Goal: Transaction & Acquisition: Obtain resource

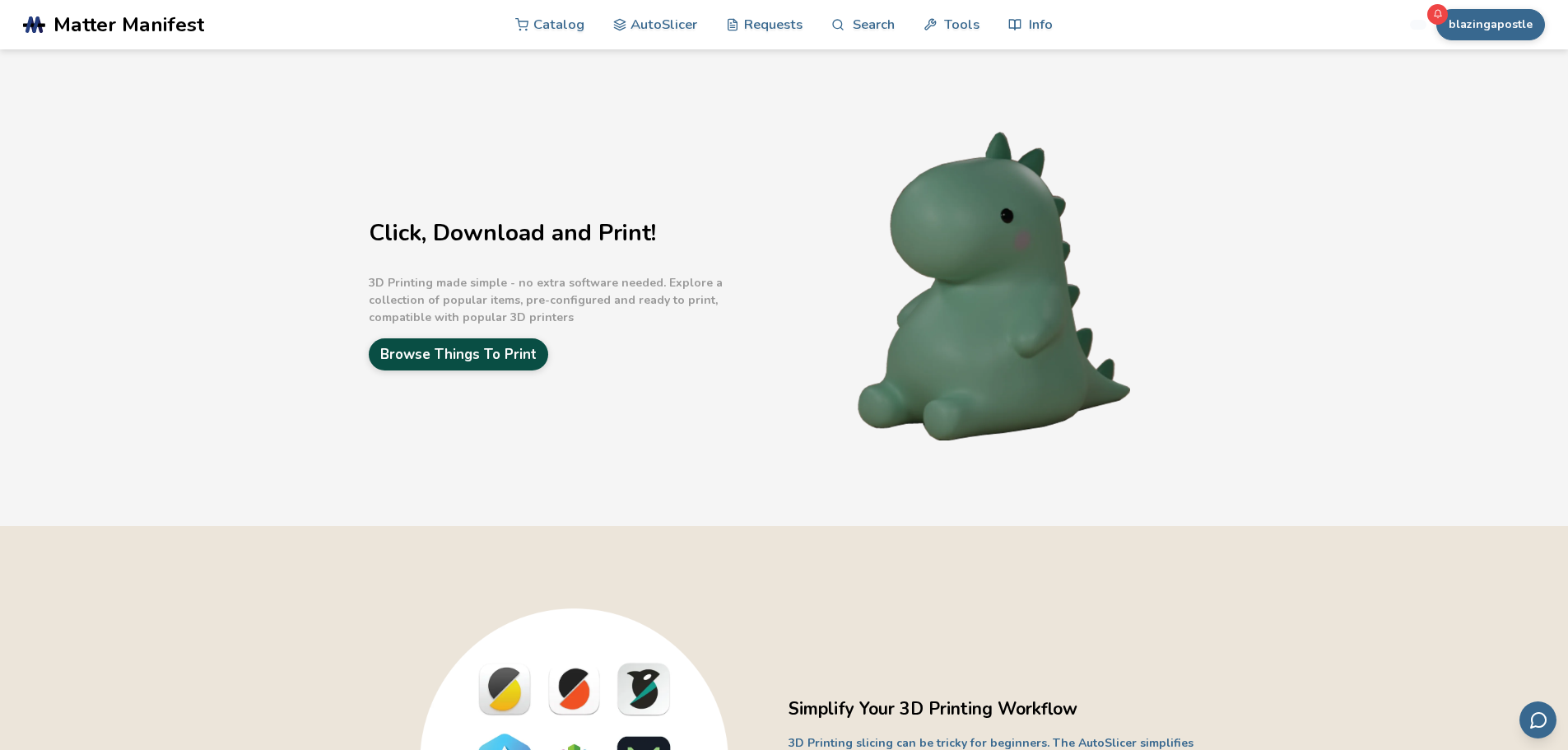
click at [507, 356] on link "Browse Things To Print" at bounding box center [458, 354] width 179 height 32
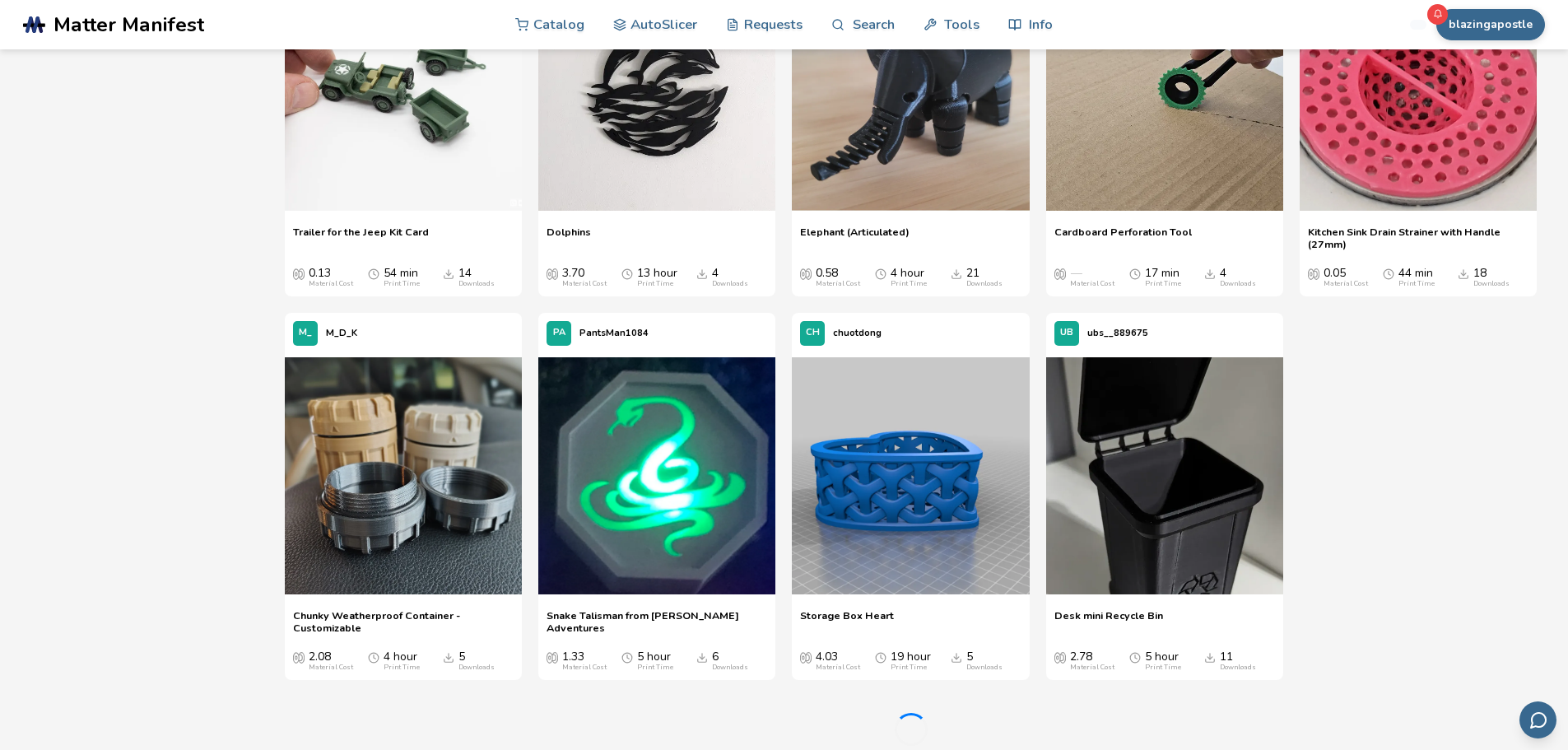
scroll to position [22732, 0]
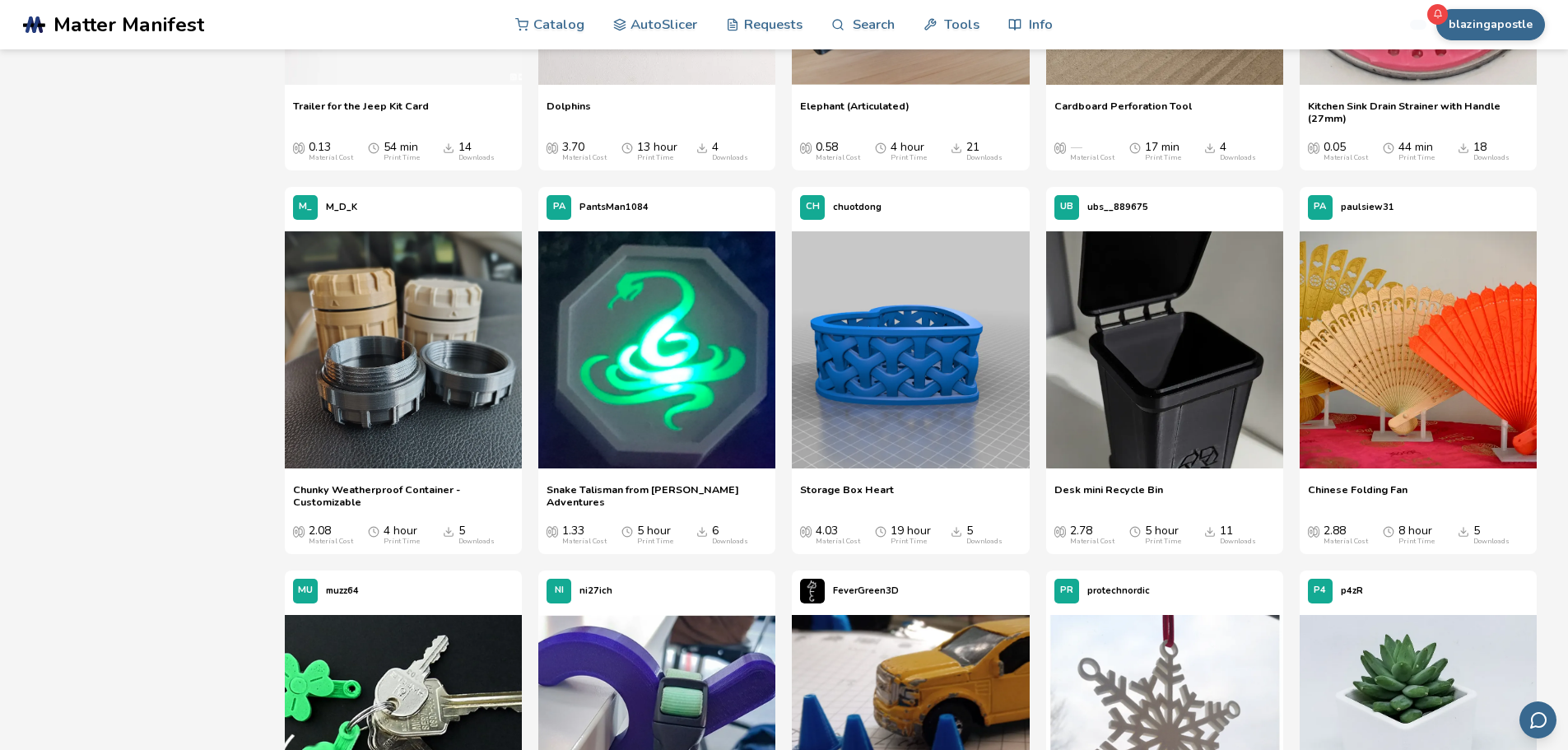
drag, startPoint x: 1217, startPoint y: 19, endPoint x: 530, endPoint y: 114, distance: 693.5
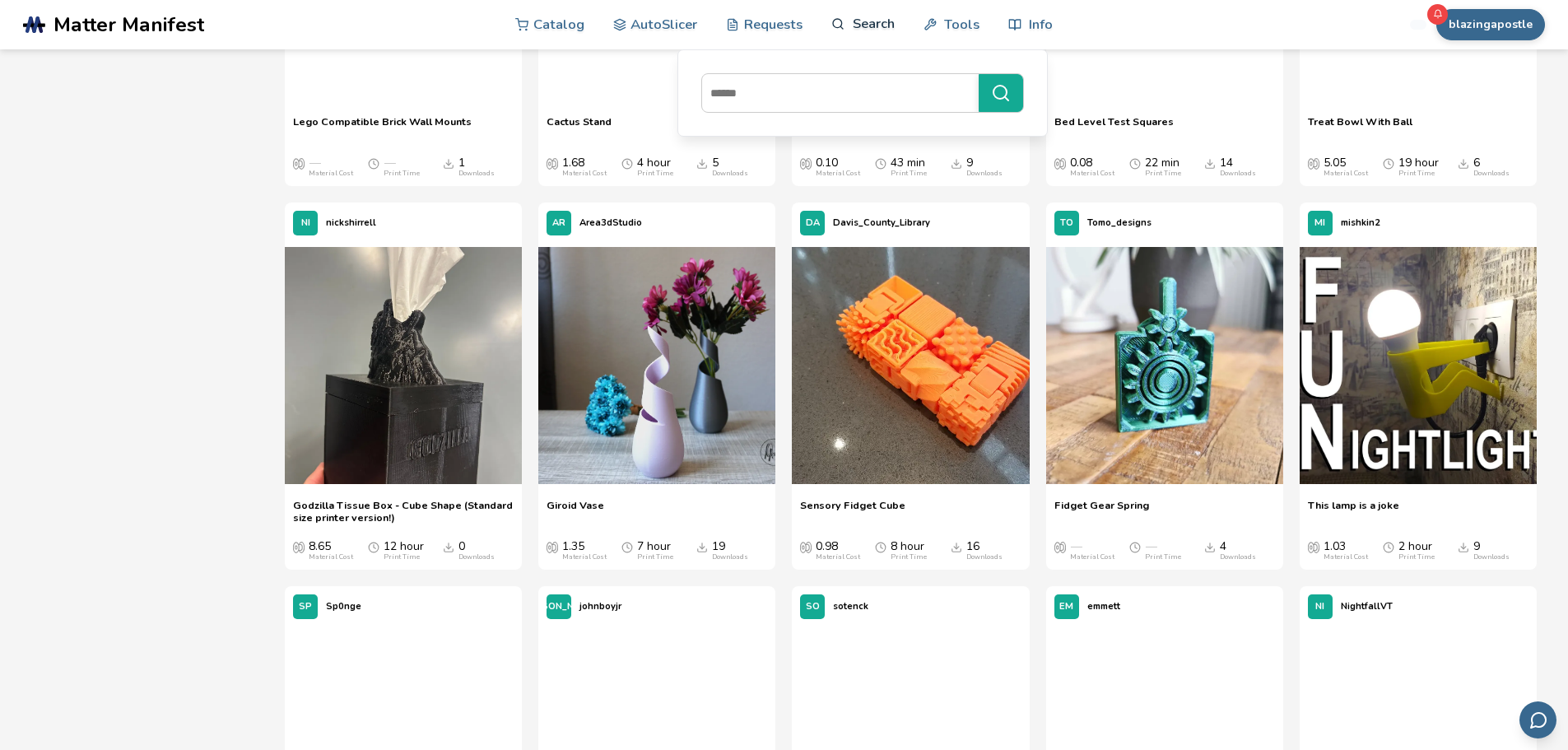
scroll to position [20591, 0]
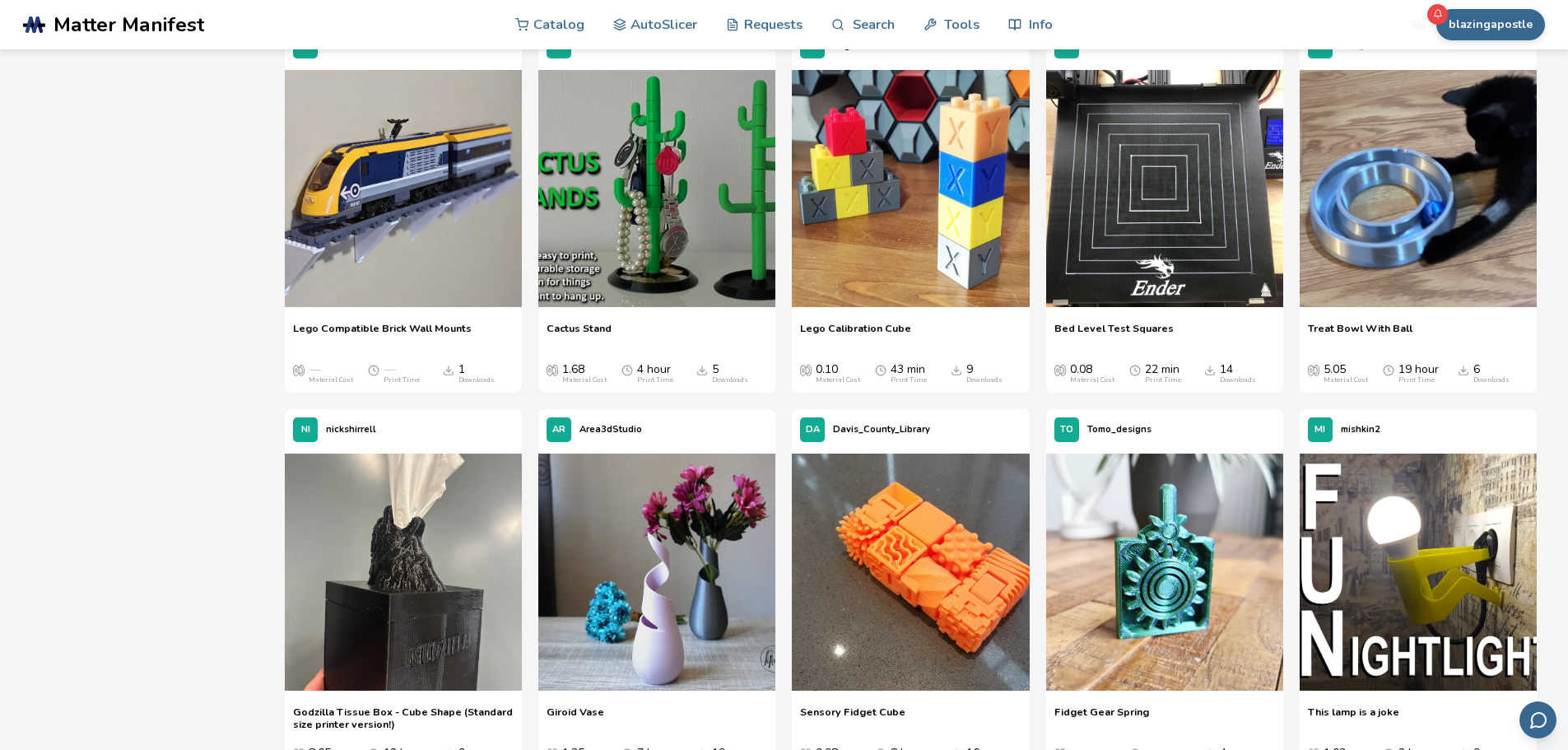
click at [829, 55] on div "EN EnginEli" at bounding box center [910, 45] width 237 height 41
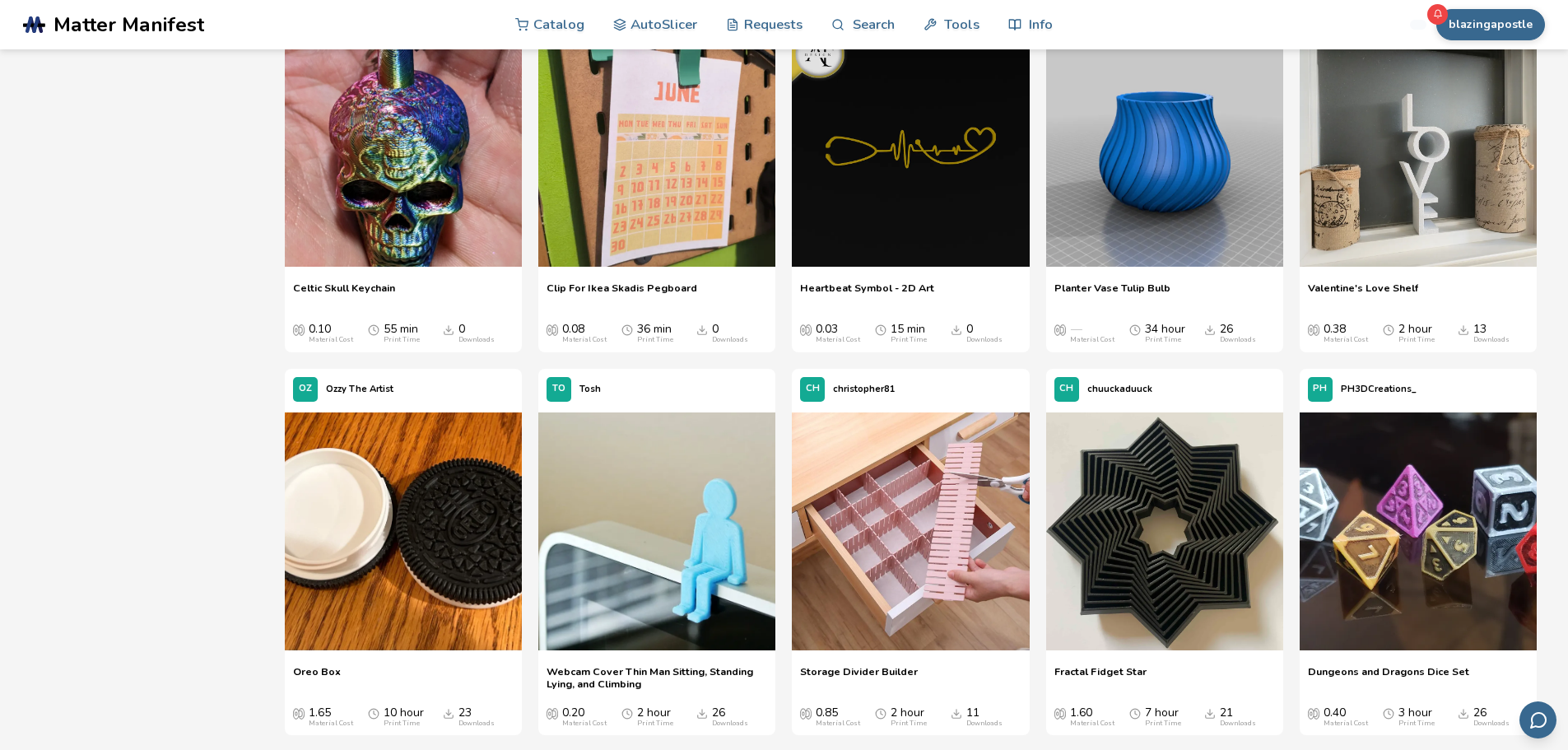
scroll to position [0, 0]
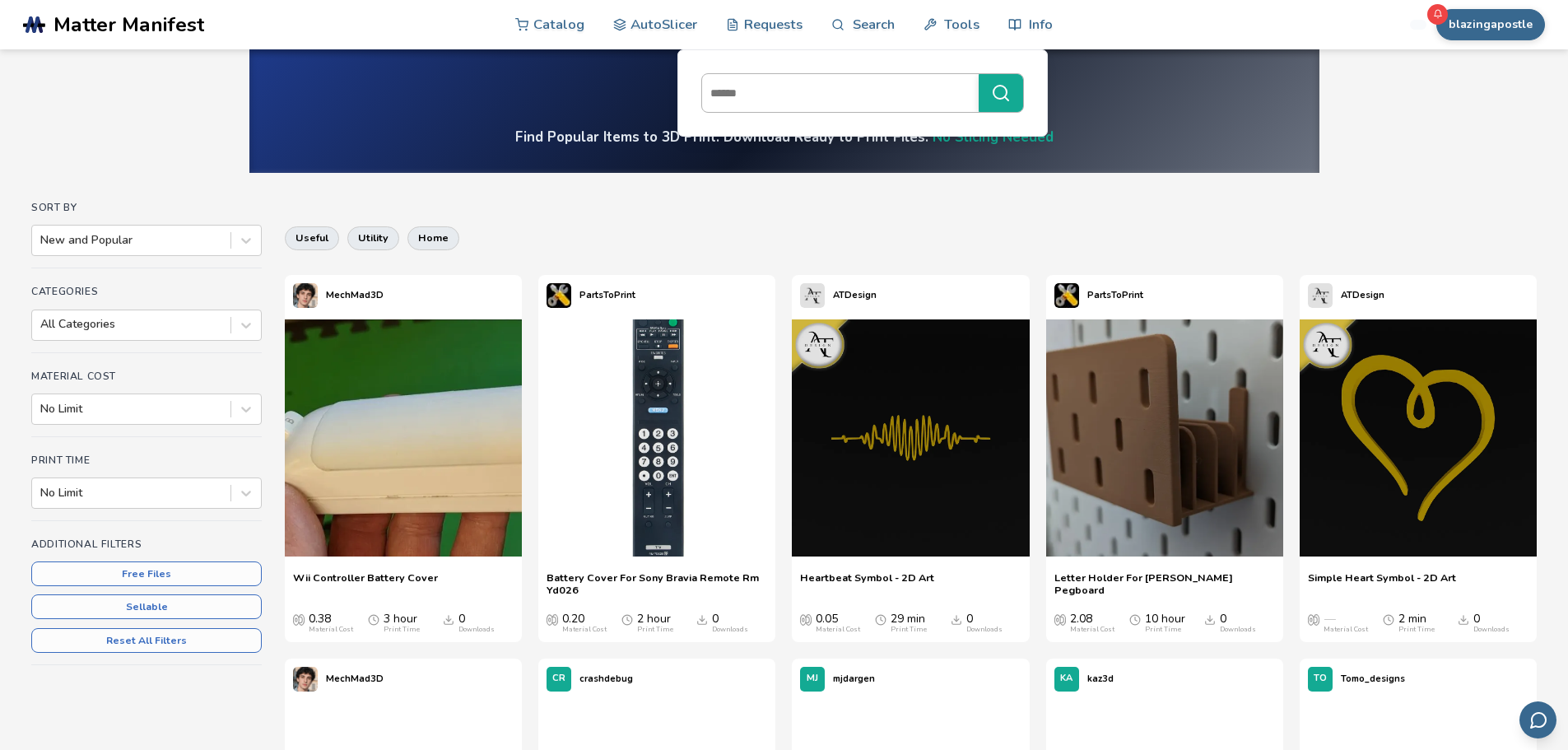
click at [766, 100] on input at bounding box center [836, 93] width 268 height 29
click at [871, 26] on link "Search" at bounding box center [862, 24] width 62 height 50
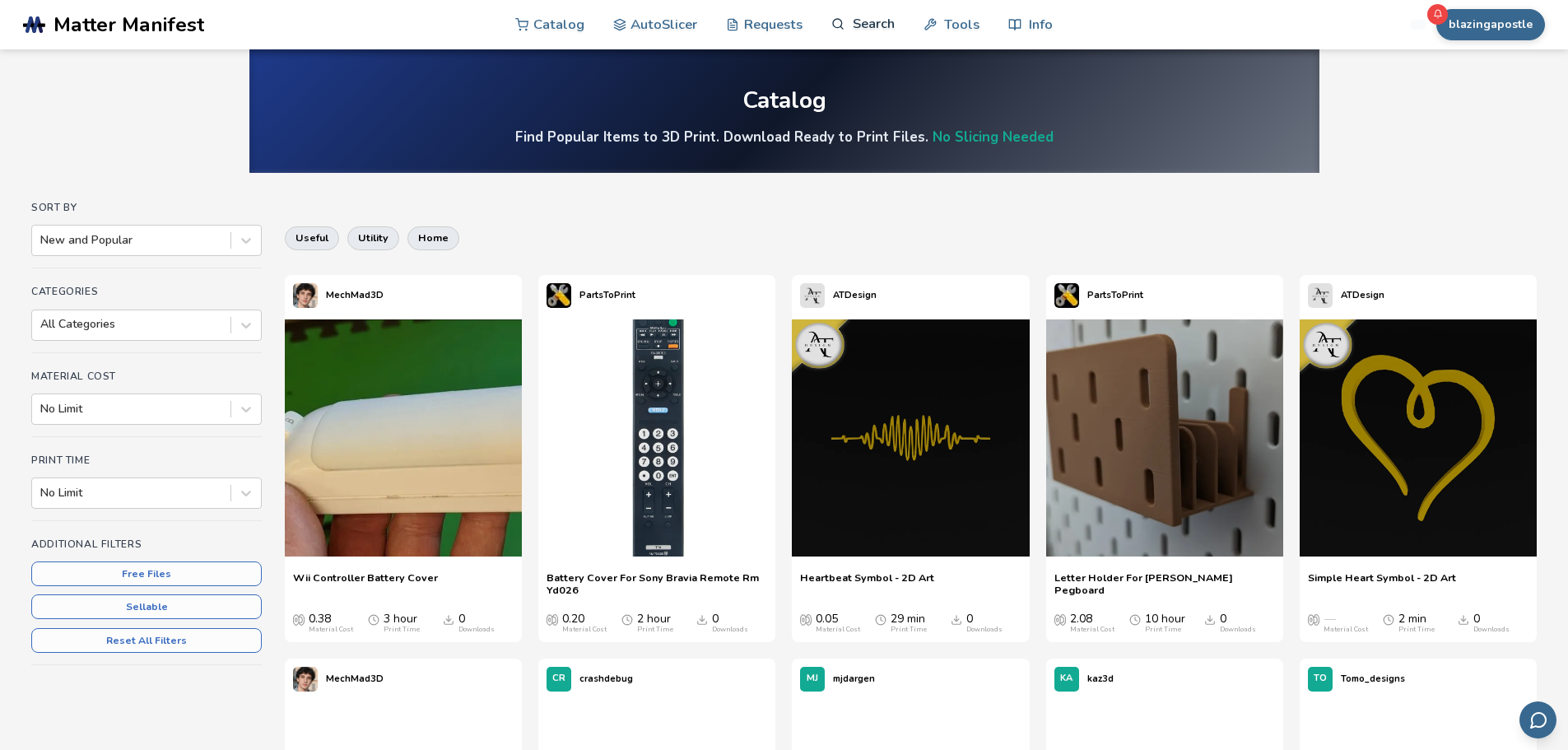
click at [866, 31] on link "Search" at bounding box center [862, 24] width 62 height 50
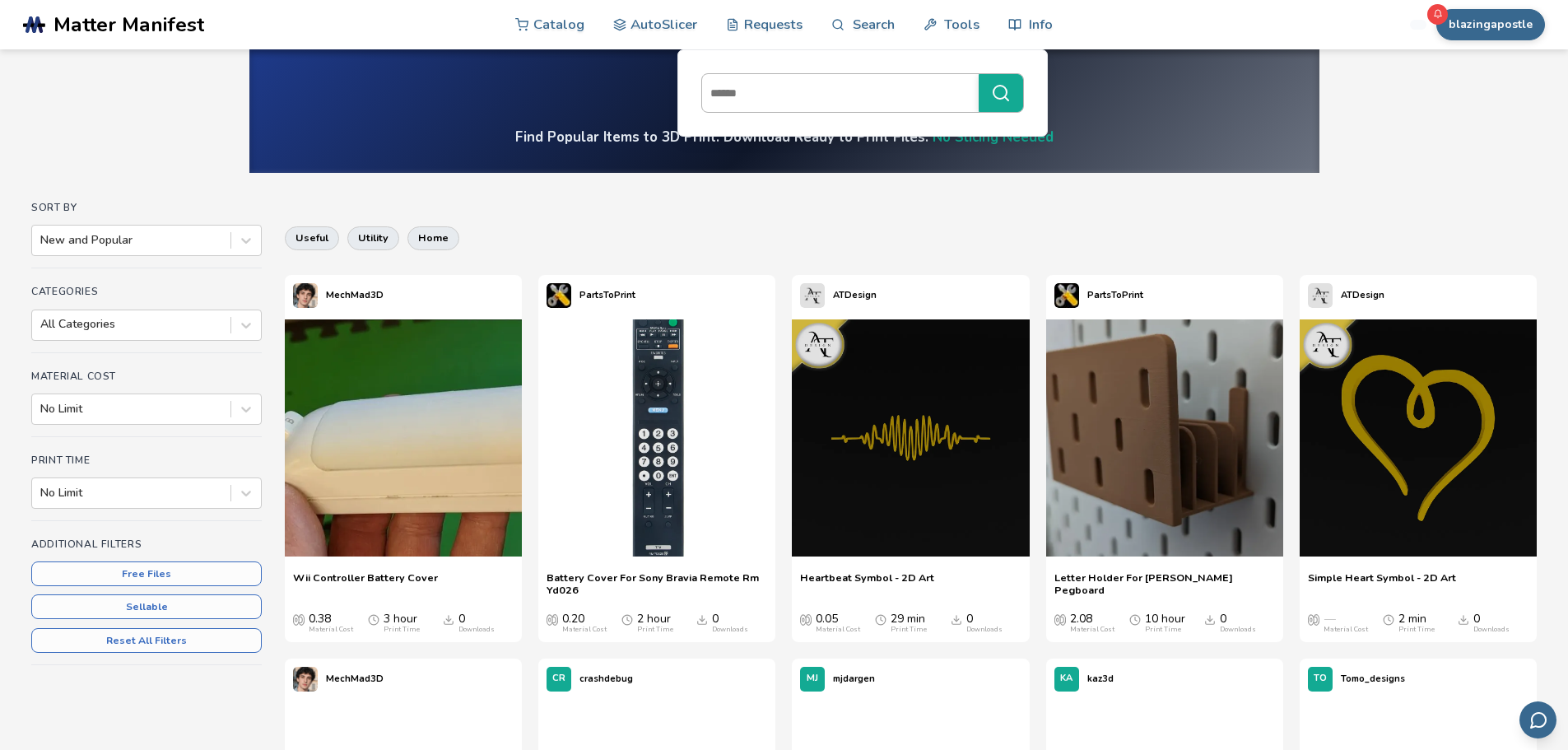
click at [821, 99] on input at bounding box center [836, 93] width 268 height 29
click at [774, 86] on input at bounding box center [836, 93] width 268 height 29
type input "**********"
click at [978, 74] on button "**********" at bounding box center [1000, 93] width 45 height 38
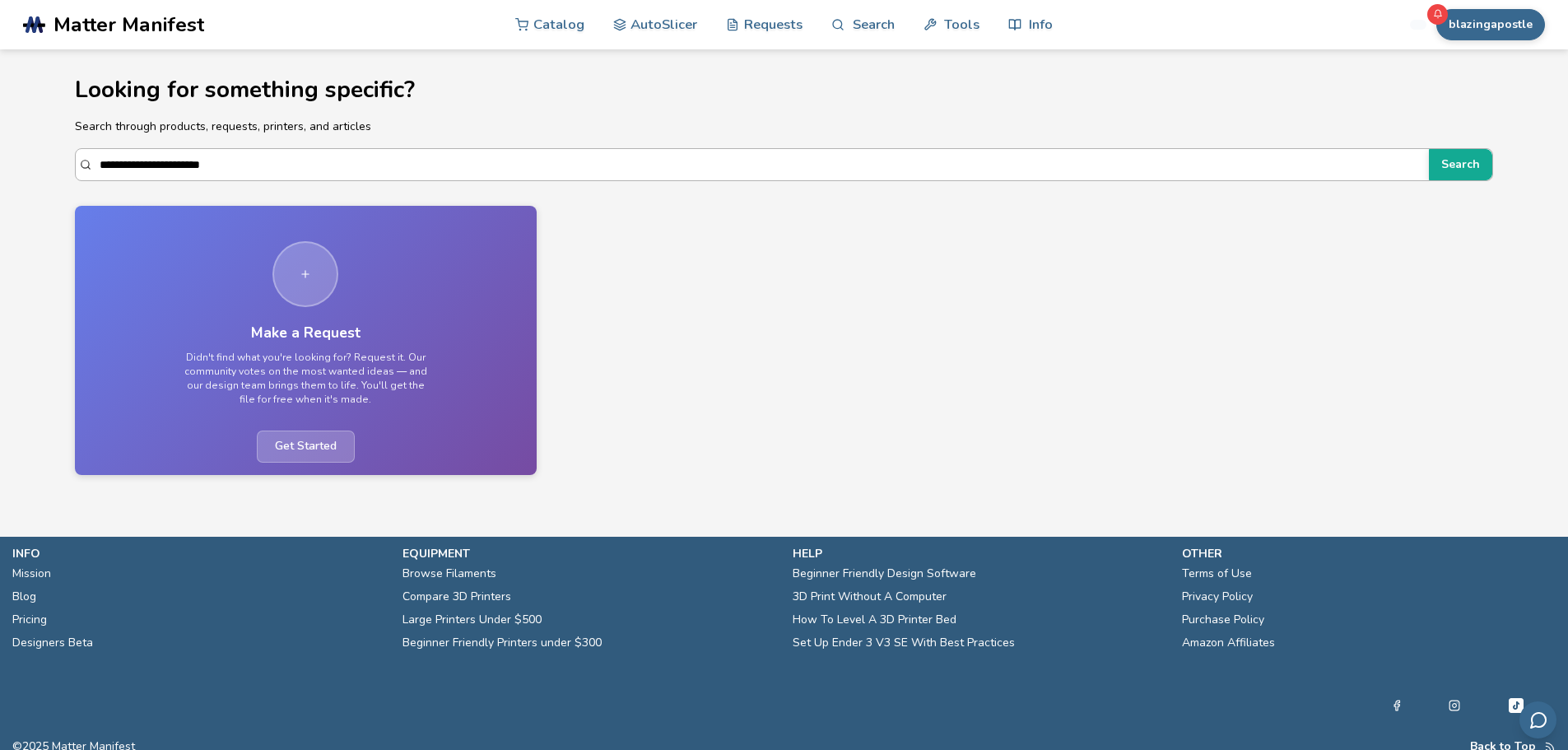
click at [189, 165] on input "**********" at bounding box center [760, 164] width 1322 height 29
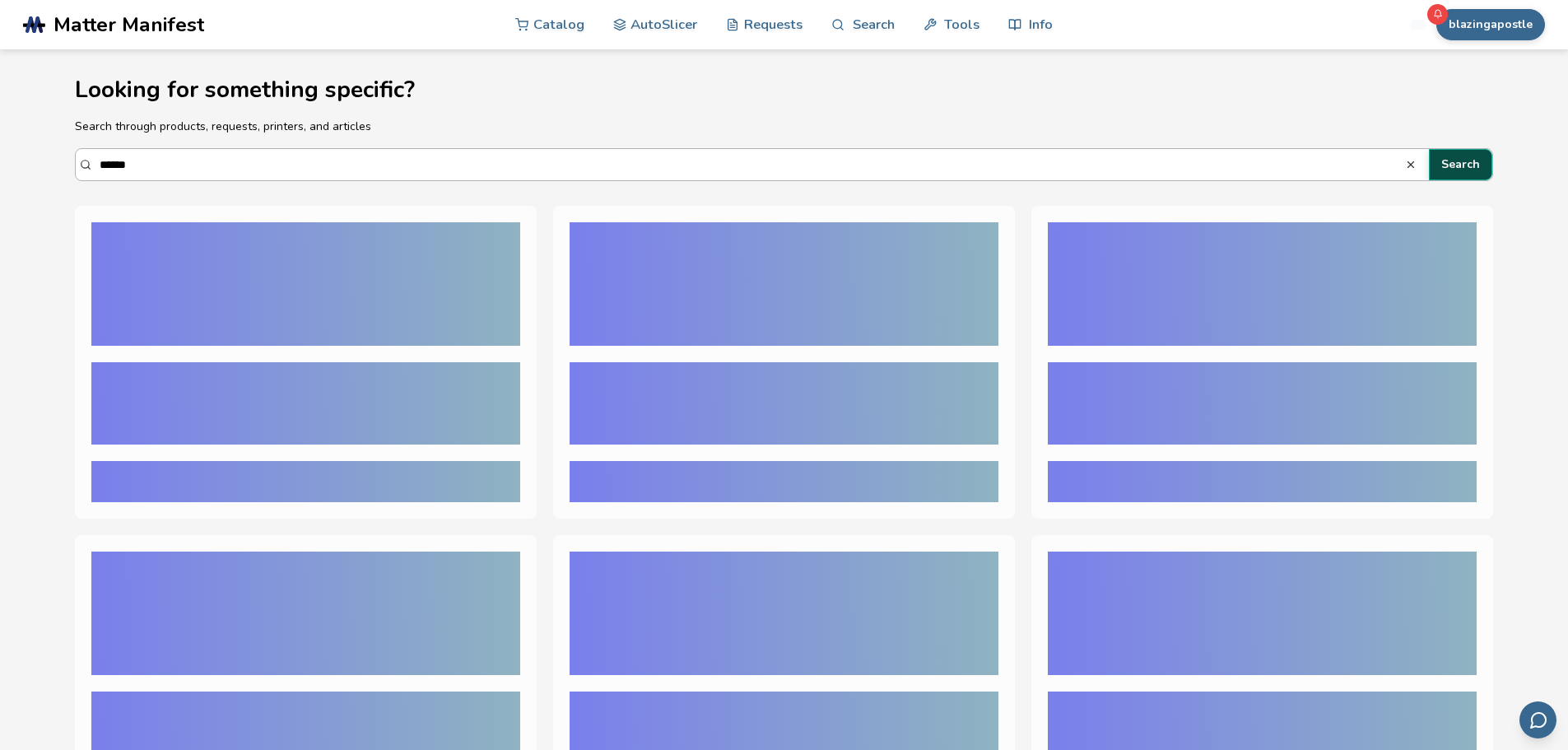
type input "******"
click at [1455, 161] on button "Search" at bounding box center [1460, 164] width 63 height 31
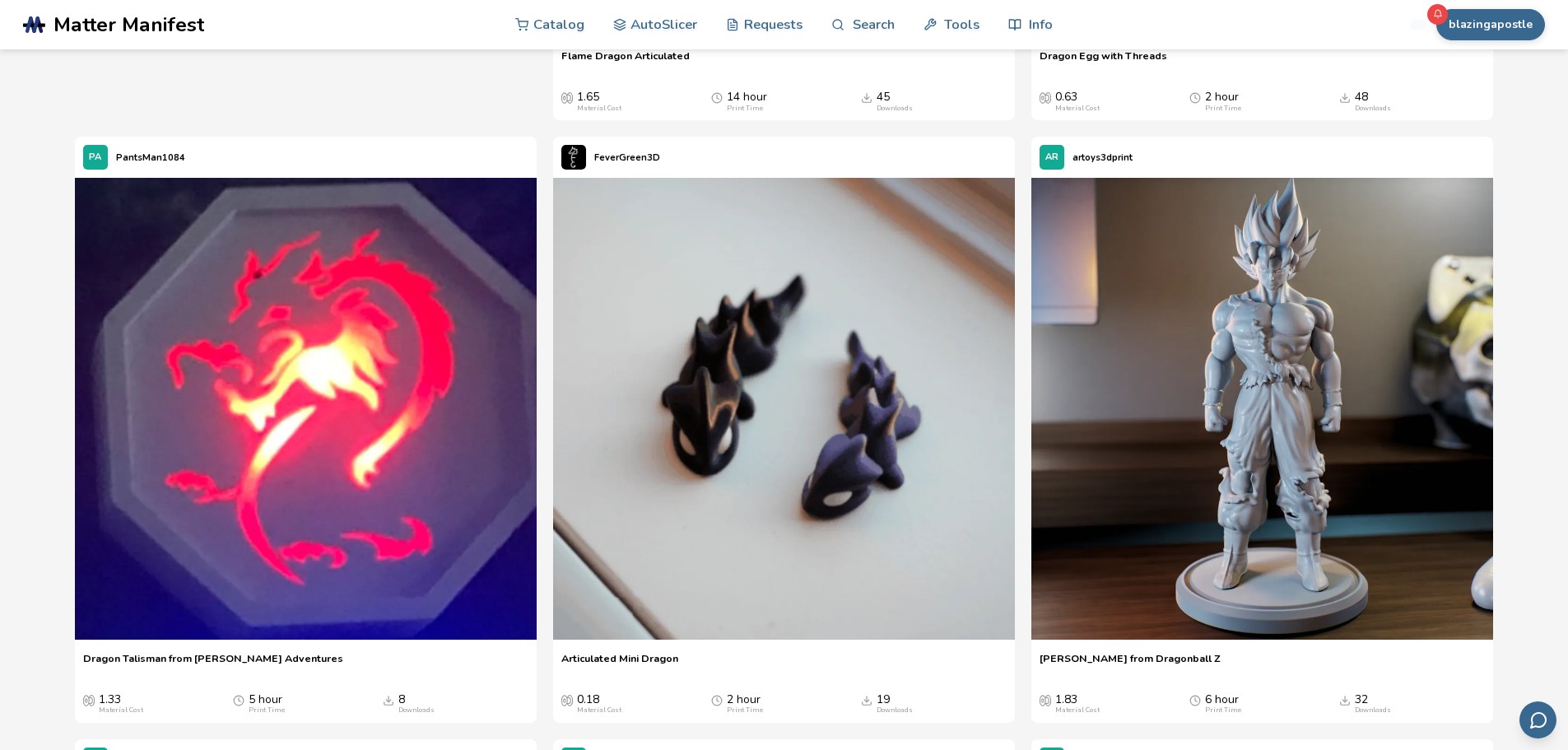
scroll to position [2834, 0]
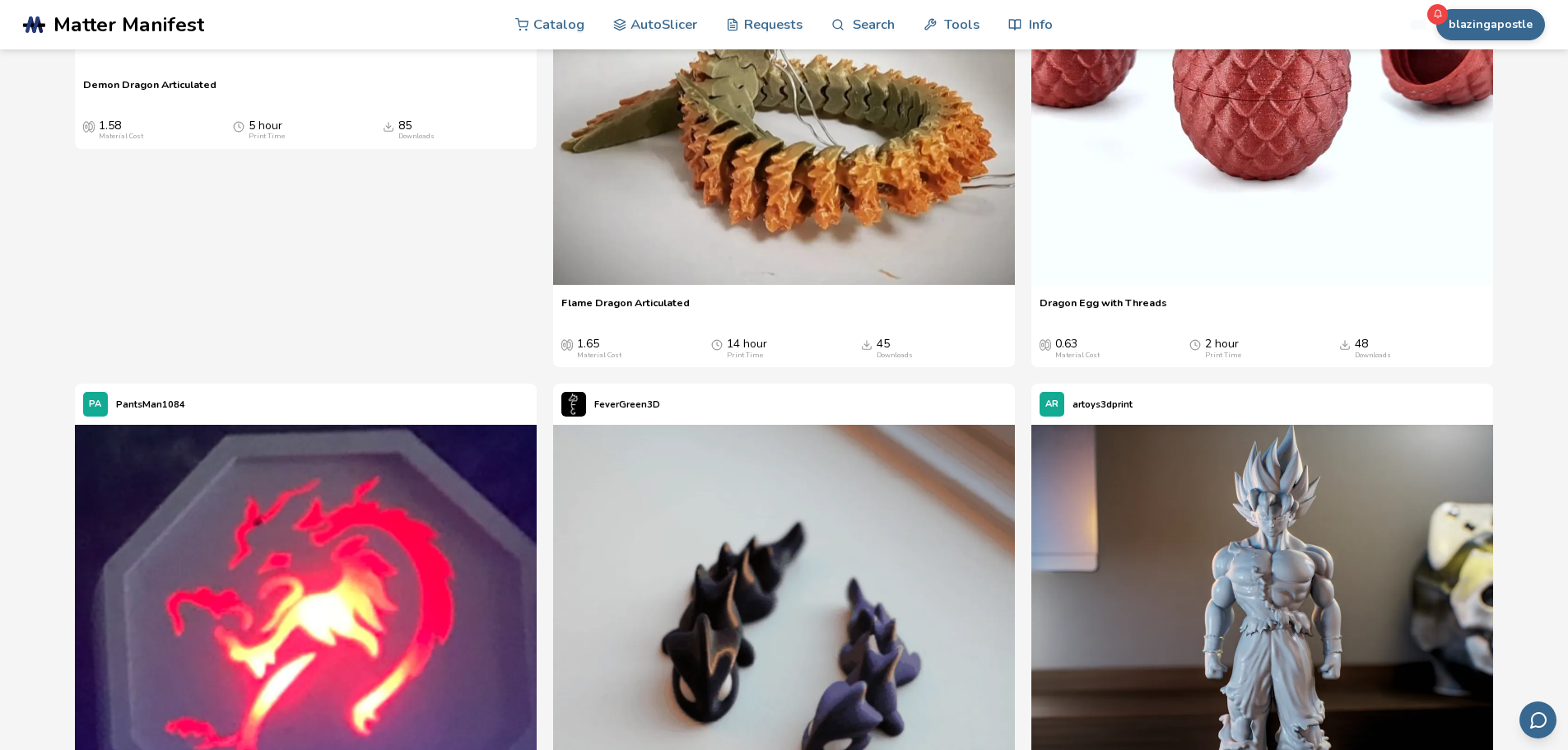
click at [70, 21] on span "Matter Manifest" at bounding box center [129, 24] width 151 height 23
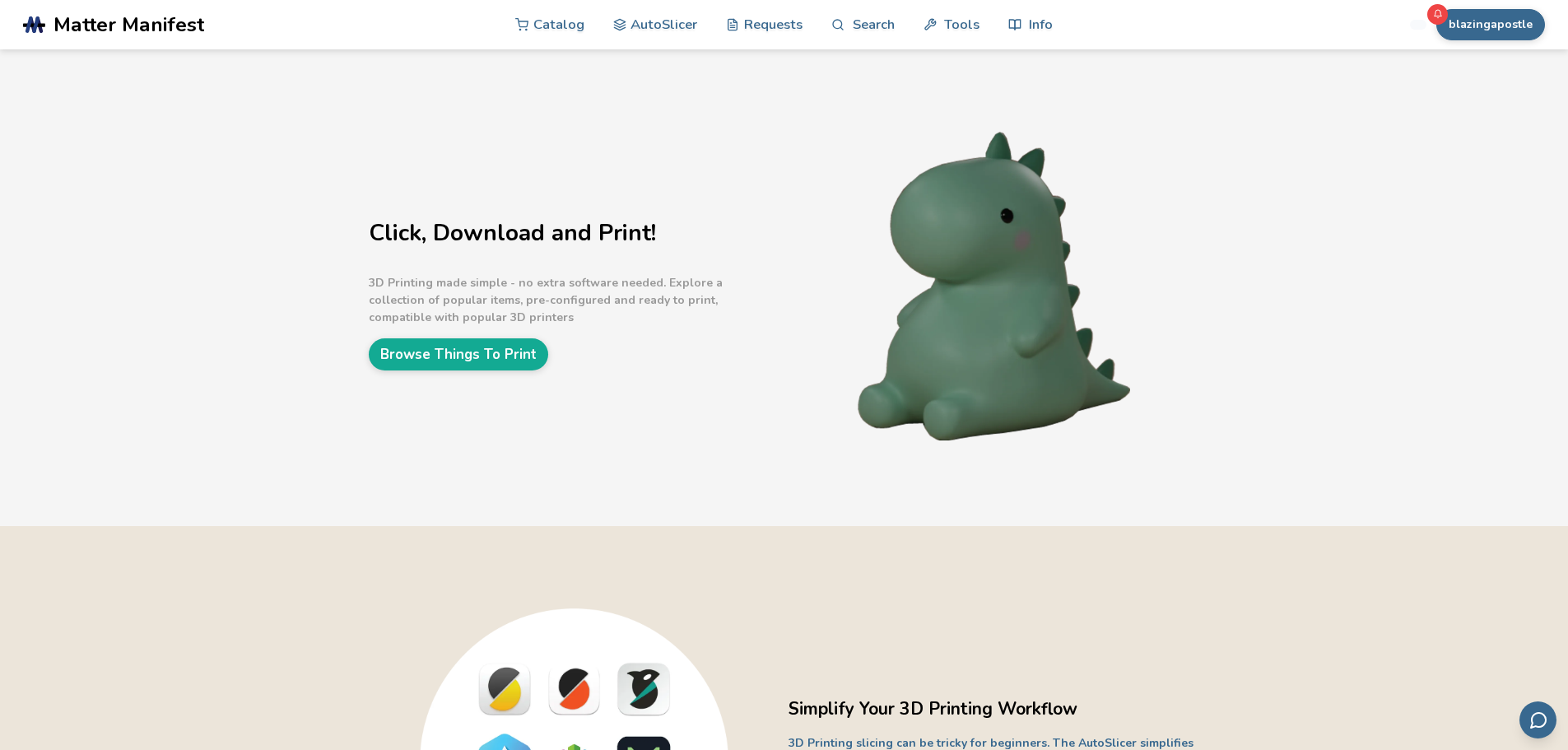
drag, startPoint x: 151, startPoint y: 152, endPoint x: 236, endPoint y: 238, distance: 120.9
drag, startPoint x: 236, startPoint y: 238, endPoint x: 103, endPoint y: 362, distance: 181.8
click at [103, 362] on div "Click, Download and Print! 3D Printing made simple - no extra software needed. …" at bounding box center [784, 288] width 1568 height 477
click at [499, 344] on link "Browse Things To Print" at bounding box center [458, 354] width 179 height 32
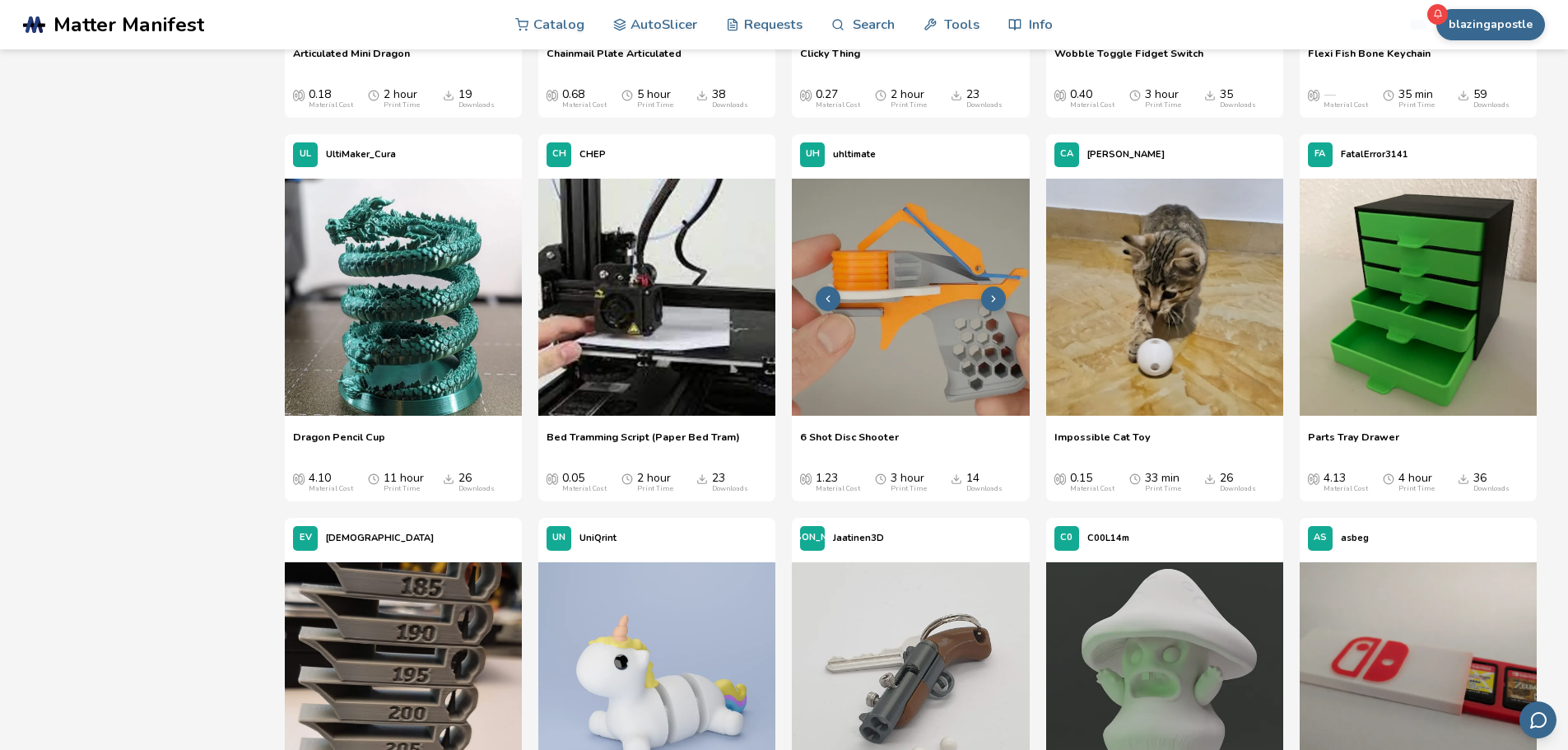
scroll to position [3212, 0]
